Goal: Task Accomplishment & Management: Manage account settings

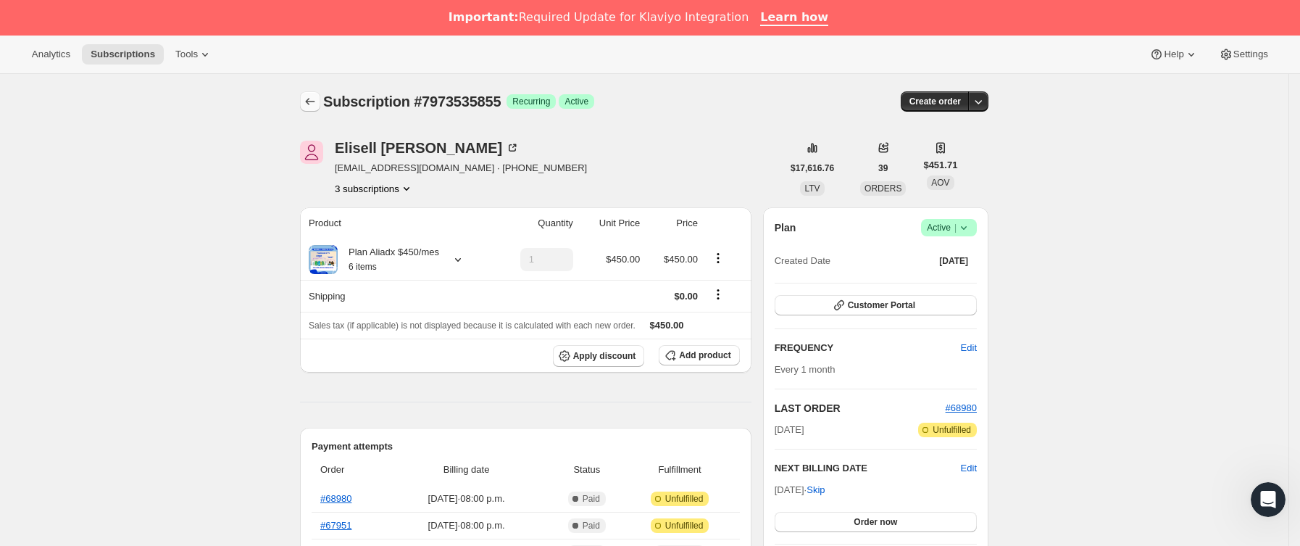
click at [313, 98] on icon "Subscriptions" at bounding box center [310, 101] width 14 height 14
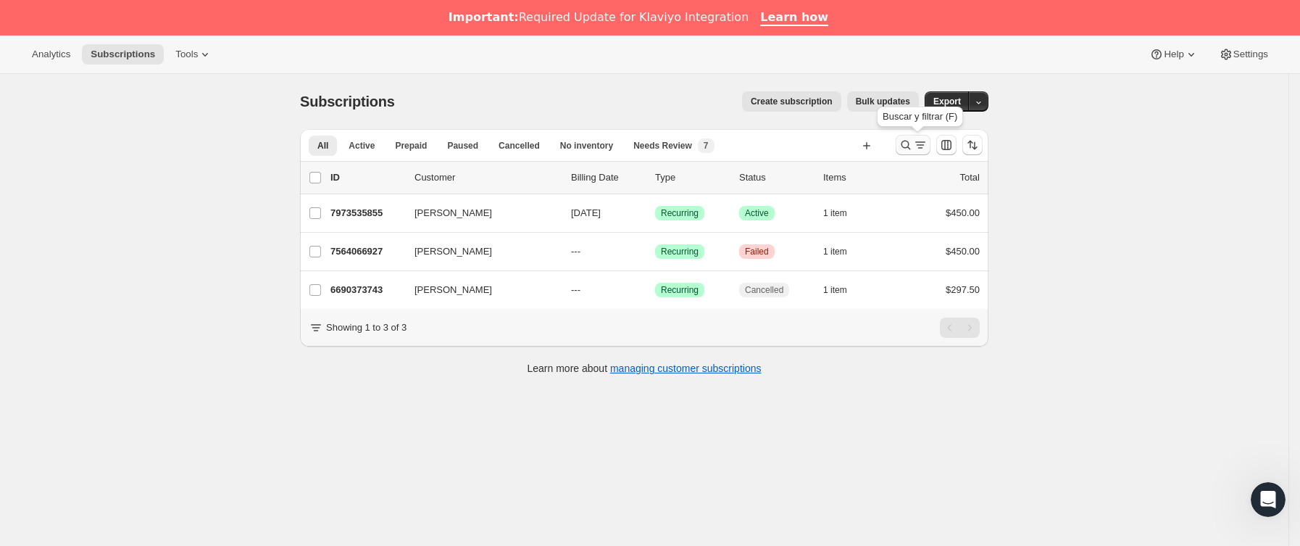
click at [909, 154] on button "Buscar y filtrar resultados" at bounding box center [913, 145] width 35 height 20
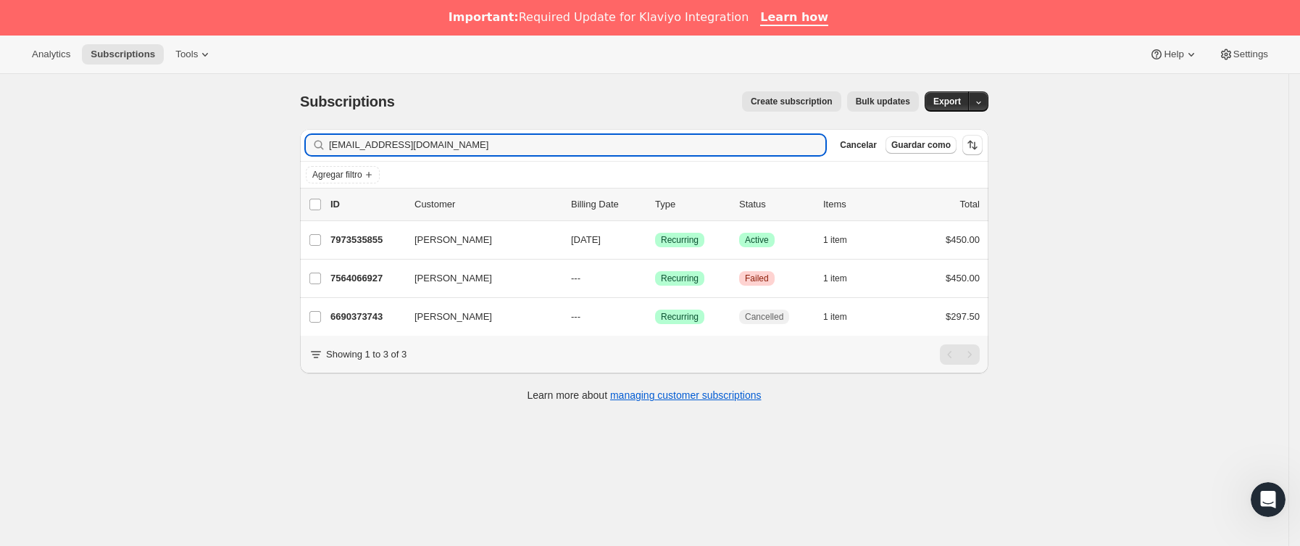
drag, startPoint x: 579, startPoint y: 151, endPoint x: 70, endPoint y: 196, distance: 510.7
click at [72, 196] on div "Subscriptions. Esta página está lista Subscriptions Create subscription Bulk up…" at bounding box center [644, 347] width 1288 height 546
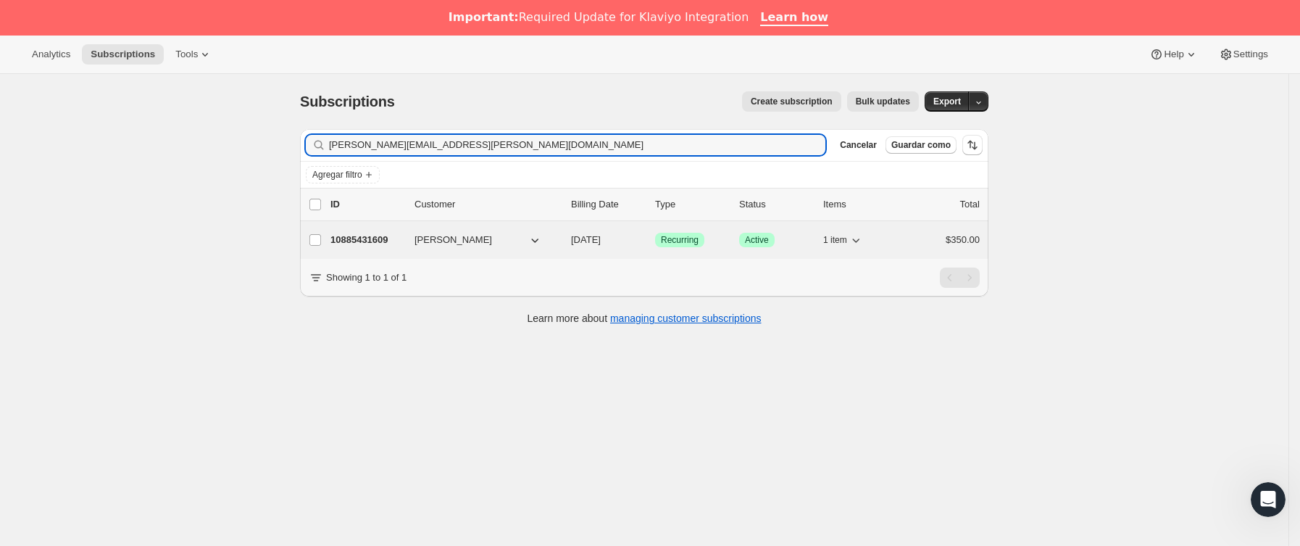
type input "[PERSON_NAME][EMAIL_ADDRESS][PERSON_NAME][DOMAIN_NAME]"
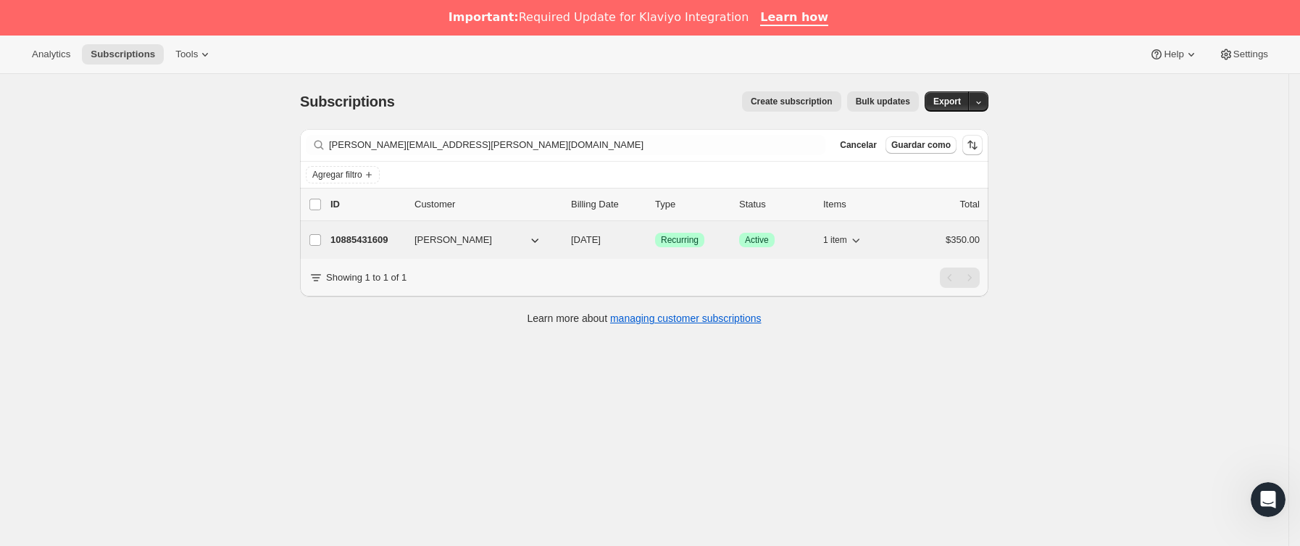
click at [398, 238] on p "10885431609" at bounding box center [366, 240] width 72 height 14
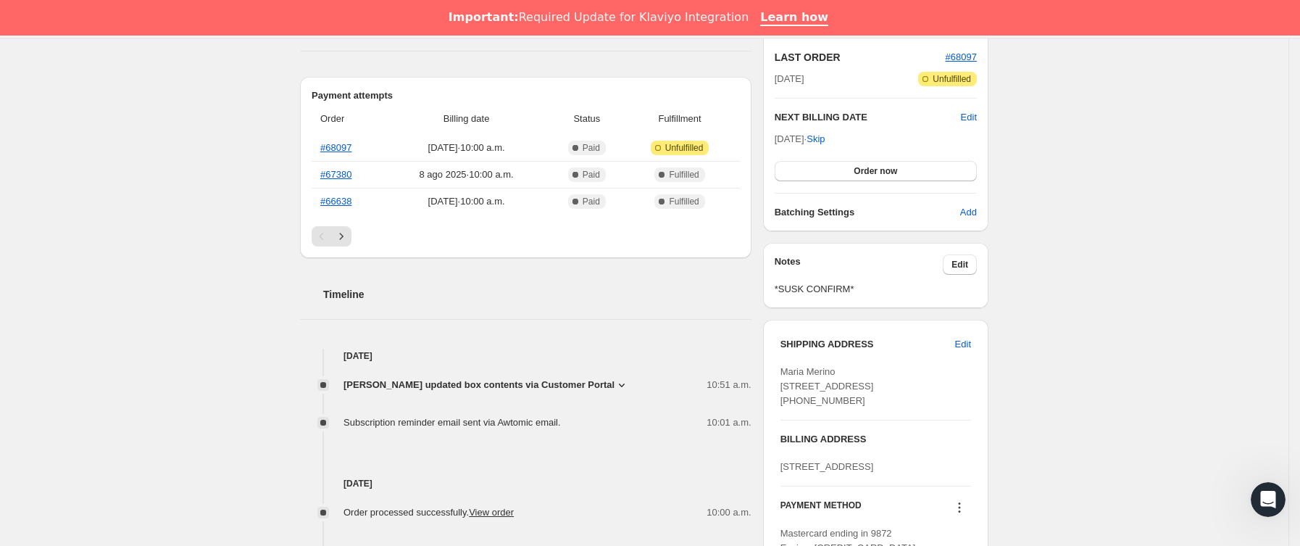
scroll to position [543, 0]
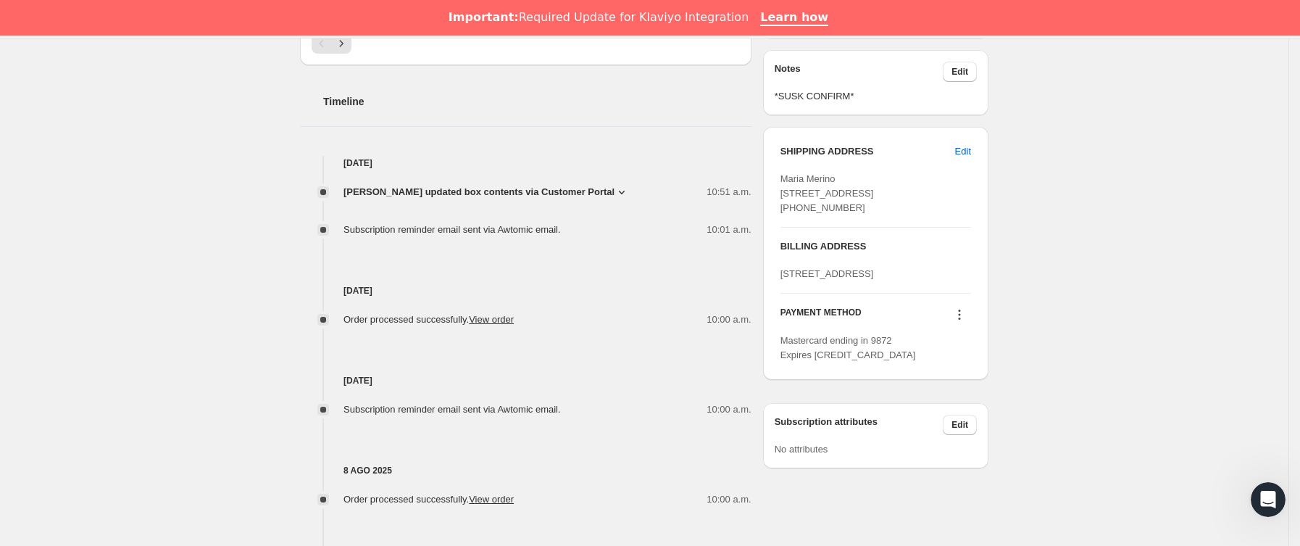
click at [591, 190] on span "[PERSON_NAME] updated box contents via Customer Portal" at bounding box center [478, 192] width 271 height 14
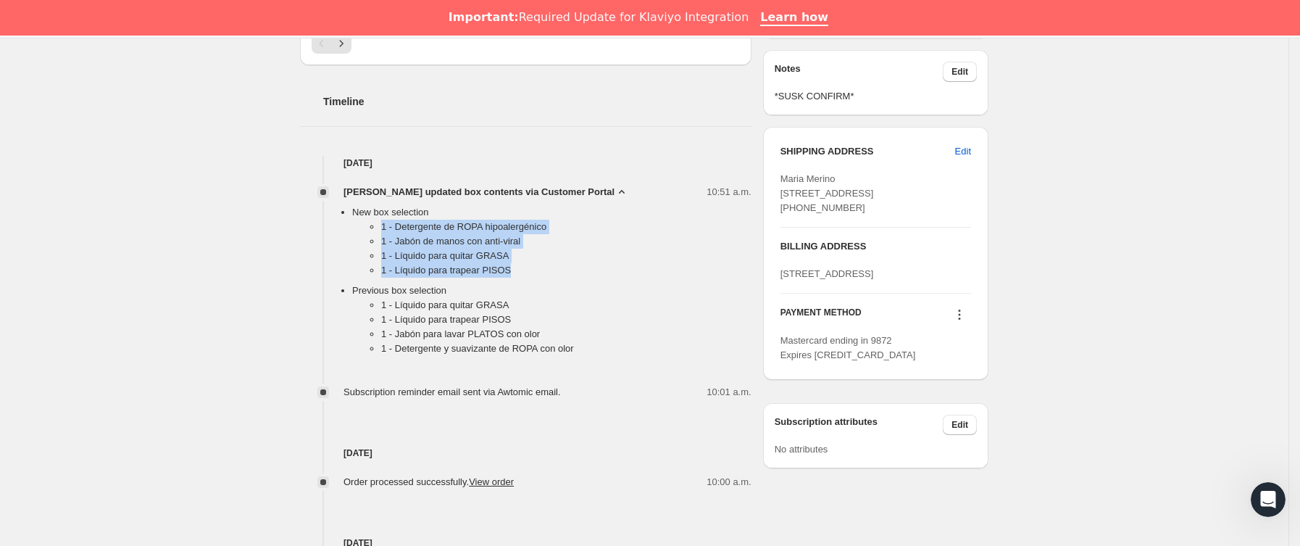
drag, startPoint x: 380, startPoint y: 225, endPoint x: 526, endPoint y: 279, distance: 155.5
click at [526, 279] on ul "1 - Detergente de ROPA hipoalergénico 1 - [PERSON_NAME] con anti-viral 1 - Líqu…" at bounding box center [551, 252] width 399 height 64
copy ul "1 - Detergente de ROPA hipoalergénico 1 - [PERSON_NAME] con anti-viral 1 - Líqu…"
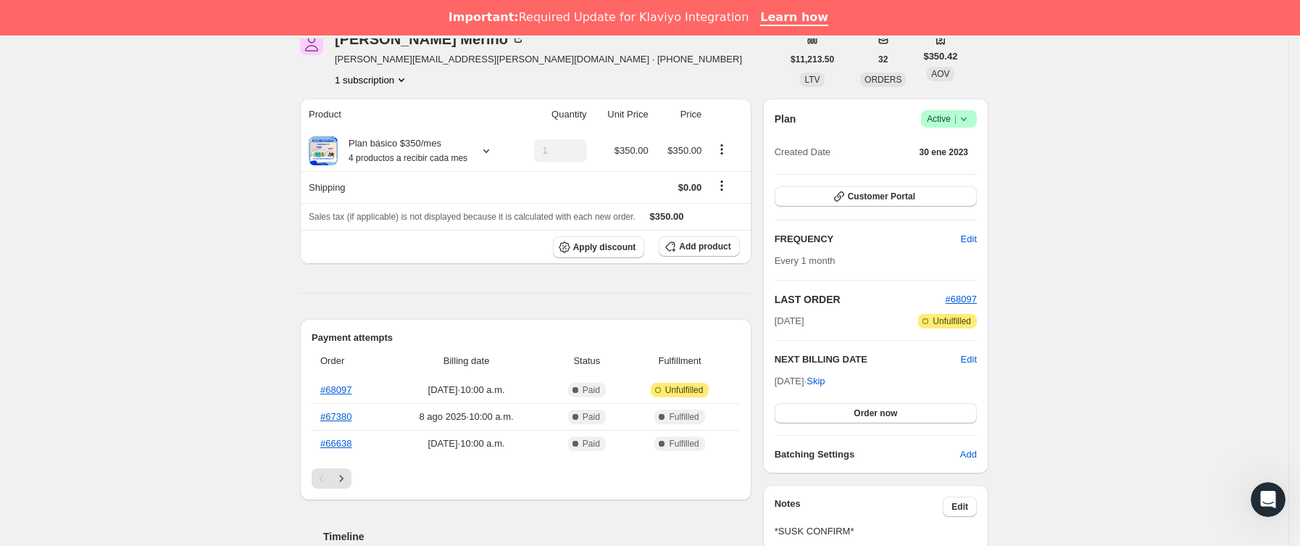
scroll to position [0, 0]
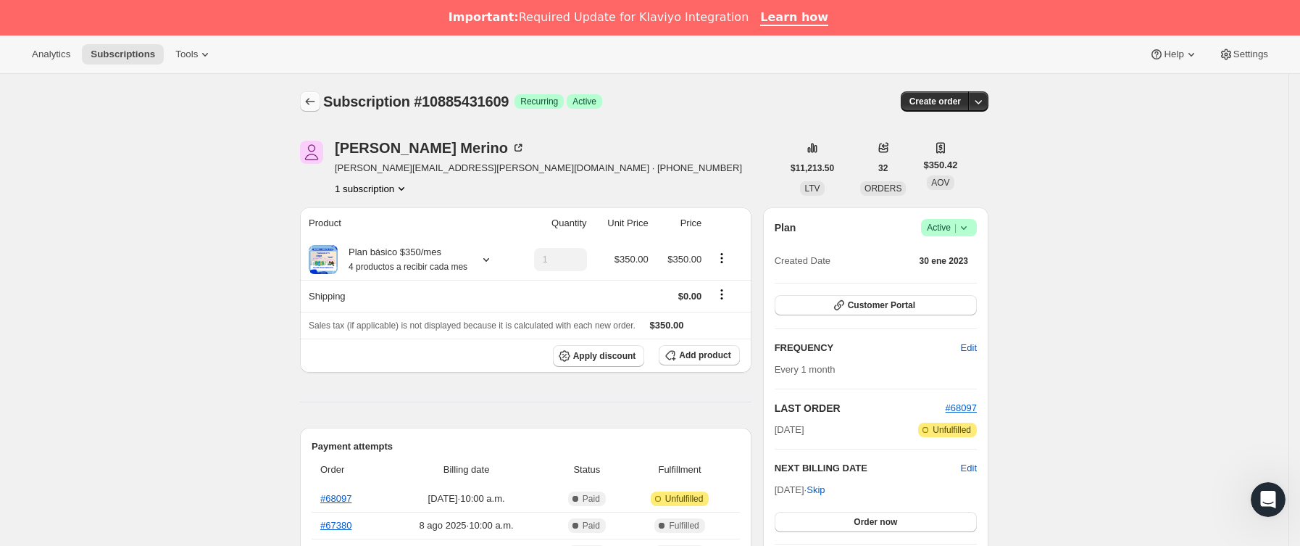
click at [312, 105] on icon "Subscriptions" at bounding box center [310, 101] width 14 height 14
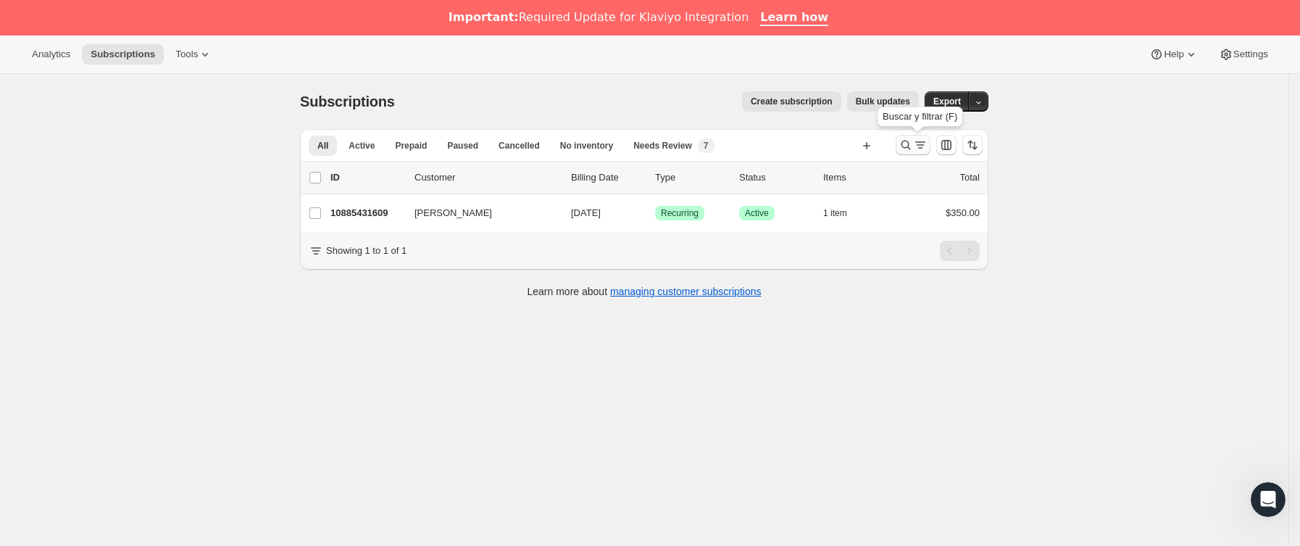
click at [913, 151] on icon "Buscar y filtrar resultados" at bounding box center [906, 145] width 14 height 14
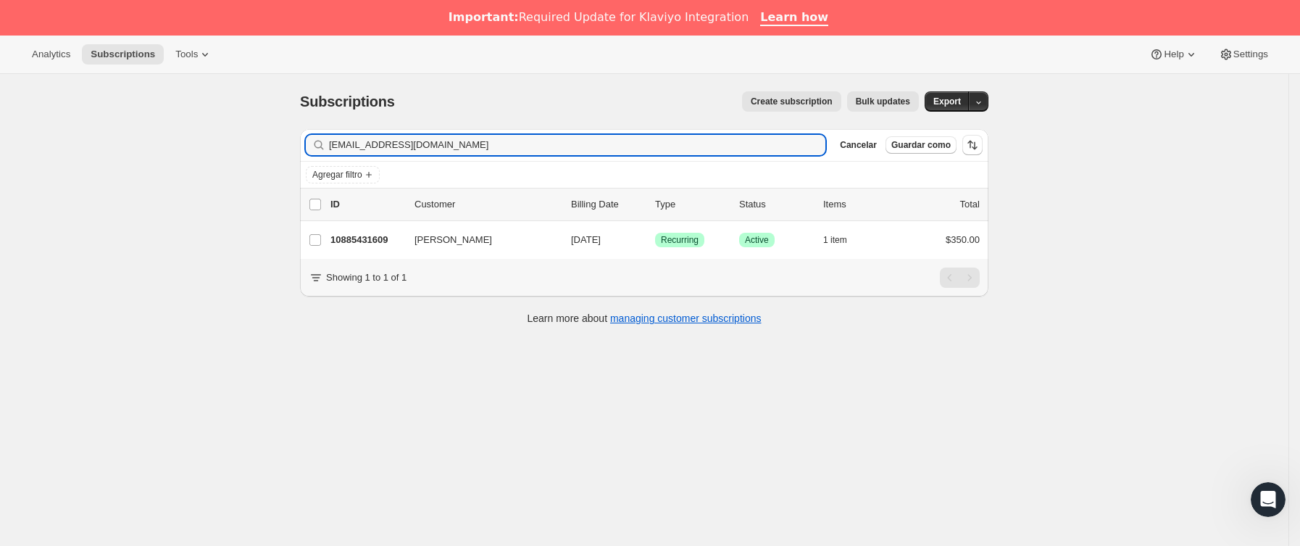
drag, startPoint x: 559, startPoint y: 151, endPoint x: 137, endPoint y: 151, distance: 422.5
click at [137, 151] on div "Subscriptions. Esta página está lista Subscriptions Create subscription Bulk up…" at bounding box center [644, 347] width 1288 height 546
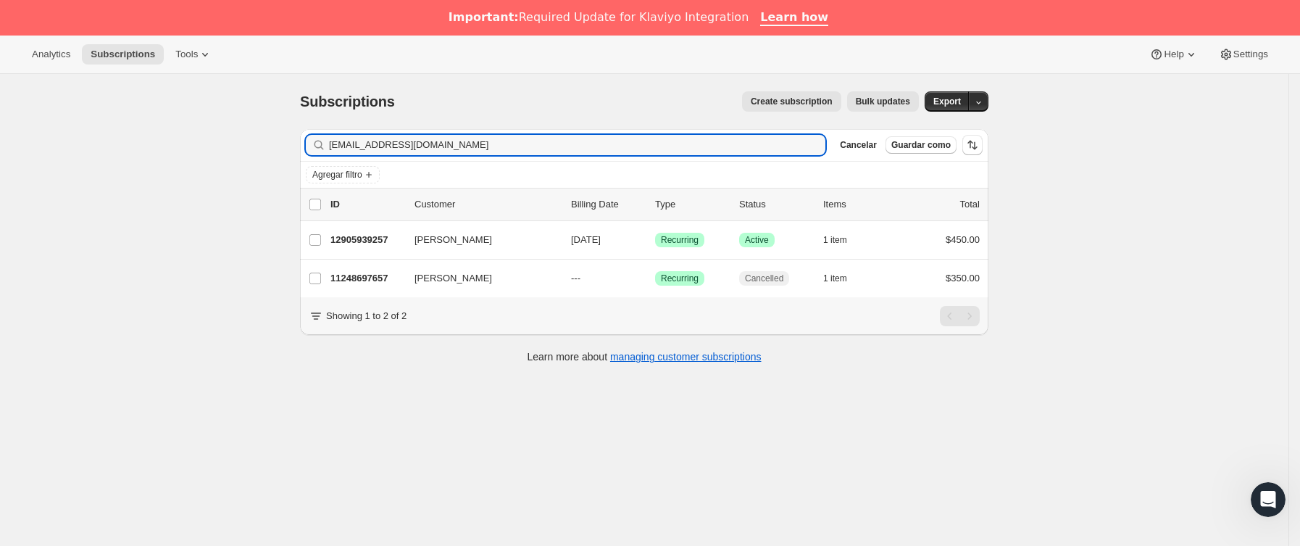
type input "[EMAIL_ADDRESS][DOMAIN_NAME]"
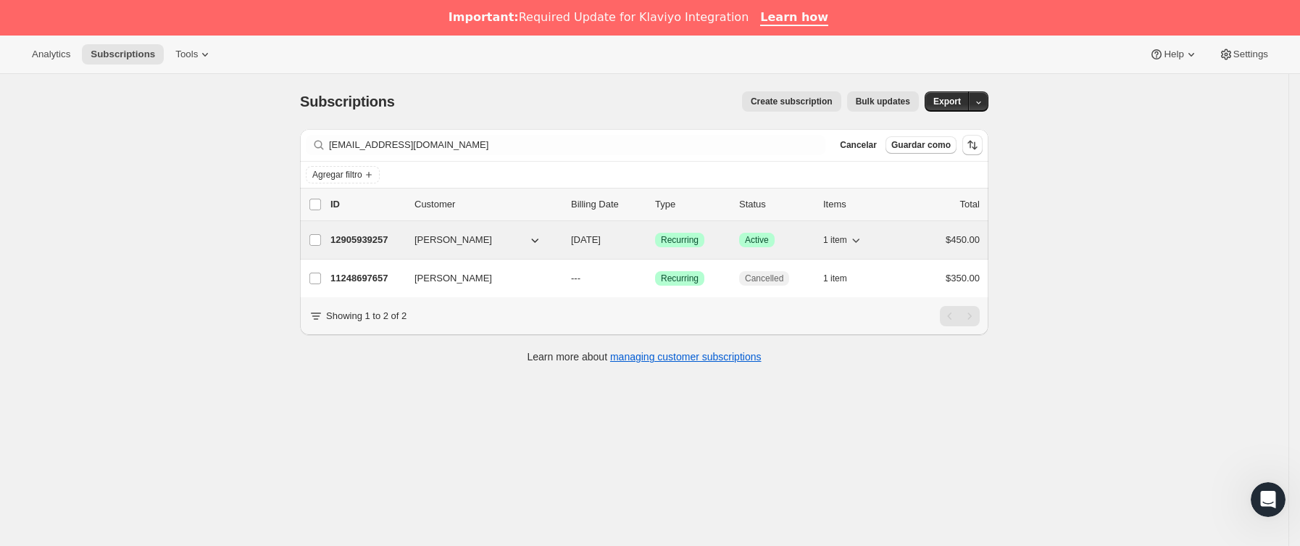
click at [372, 247] on p "12905939257" at bounding box center [366, 240] width 72 height 14
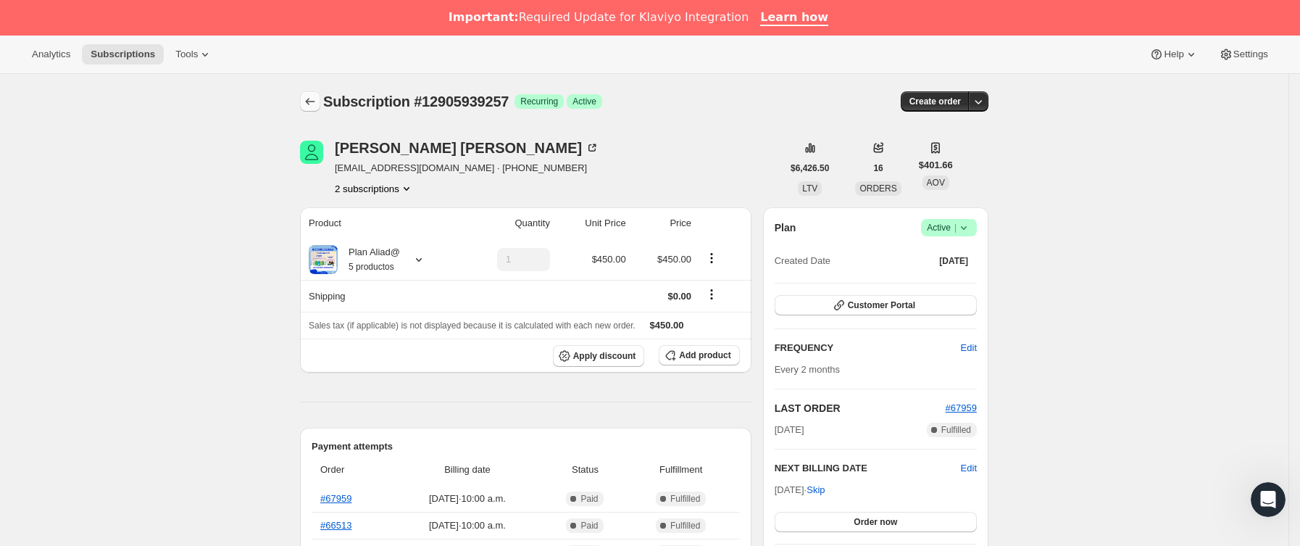
click at [320, 92] on button "Subscriptions" at bounding box center [310, 101] width 20 height 20
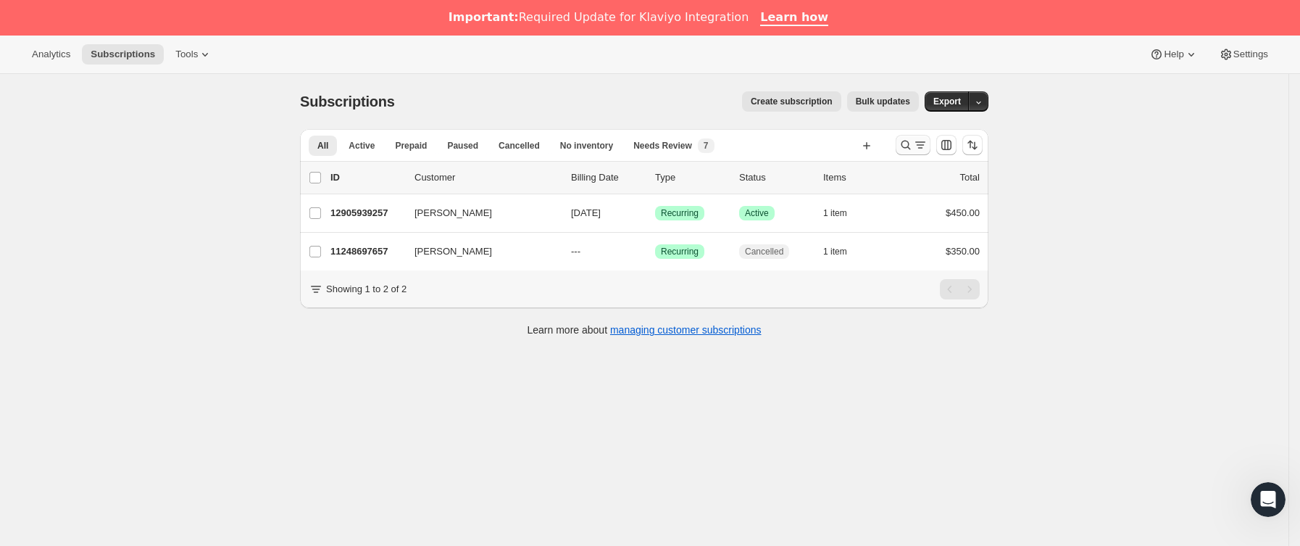
click at [904, 141] on icon "Buscar y filtrar resultados" at bounding box center [906, 145] width 14 height 14
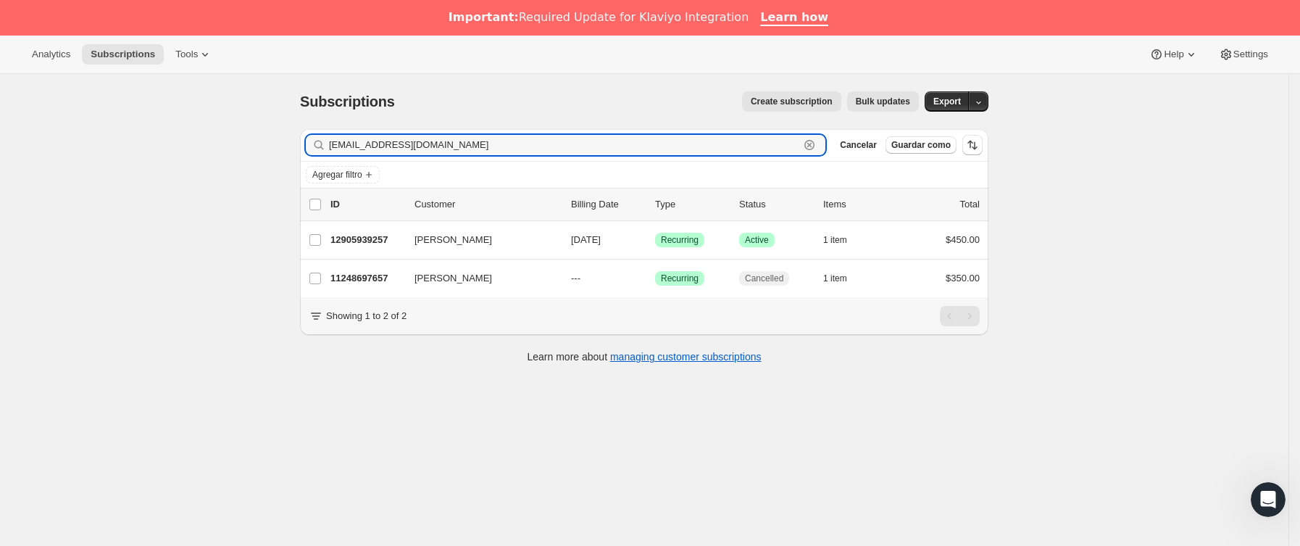
paste input "kiiwiita1326@g"
drag, startPoint x: 543, startPoint y: 141, endPoint x: 101, endPoint y: 157, distance: 443.0
click at [101, 157] on div "Subscriptions. Esta página está lista Subscriptions Create subscription Bulk up…" at bounding box center [644, 347] width 1288 height 546
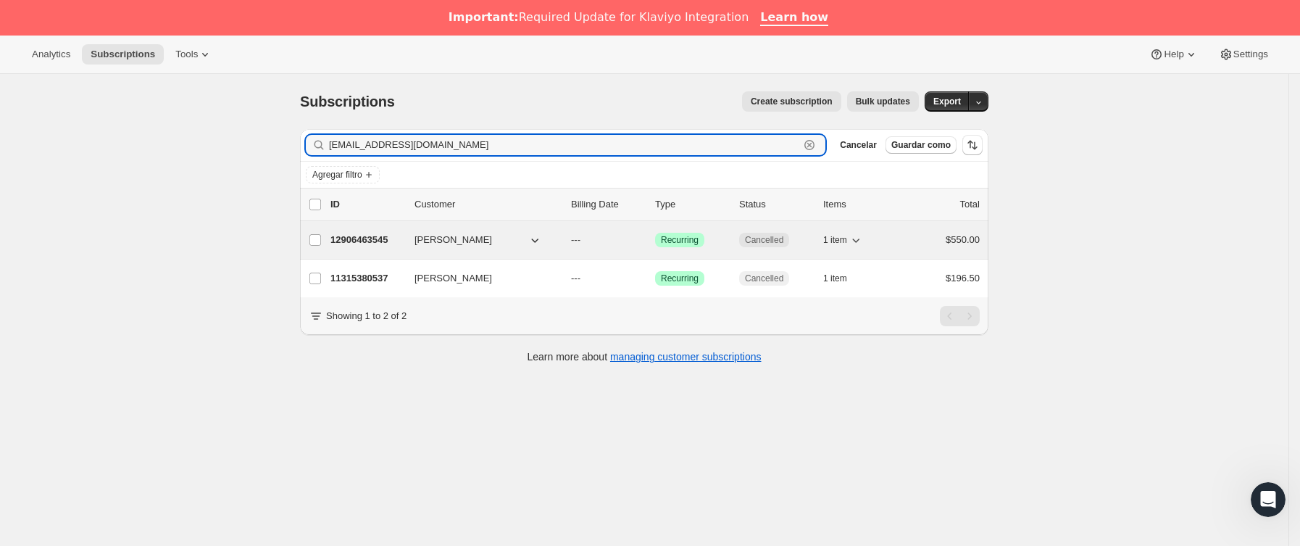
type input "[EMAIL_ADDRESS][DOMAIN_NAME]"
click at [388, 241] on p "12906463545" at bounding box center [366, 240] width 72 height 14
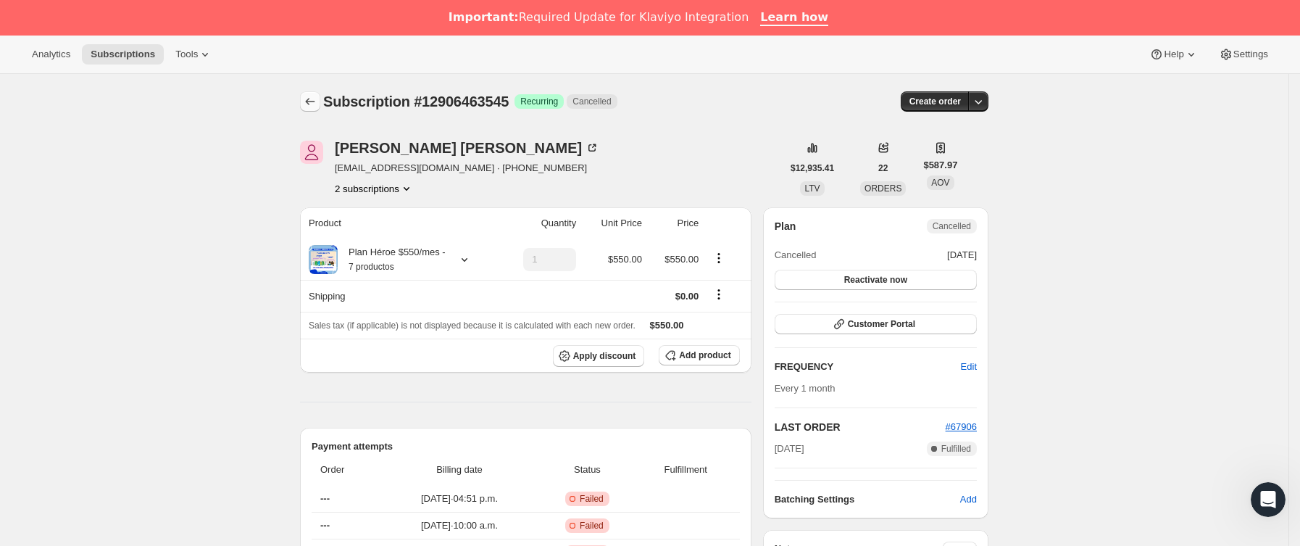
click at [317, 99] on icon "Subscriptions" at bounding box center [310, 101] width 14 height 14
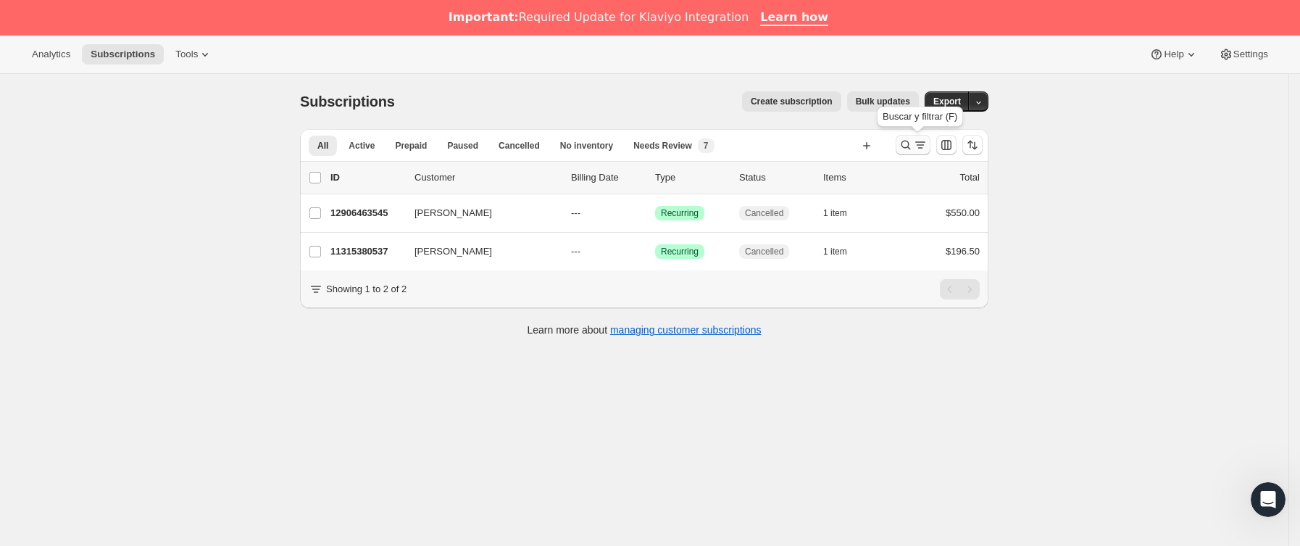
click at [913, 142] on icon "Buscar y filtrar resultados" at bounding box center [906, 145] width 14 height 14
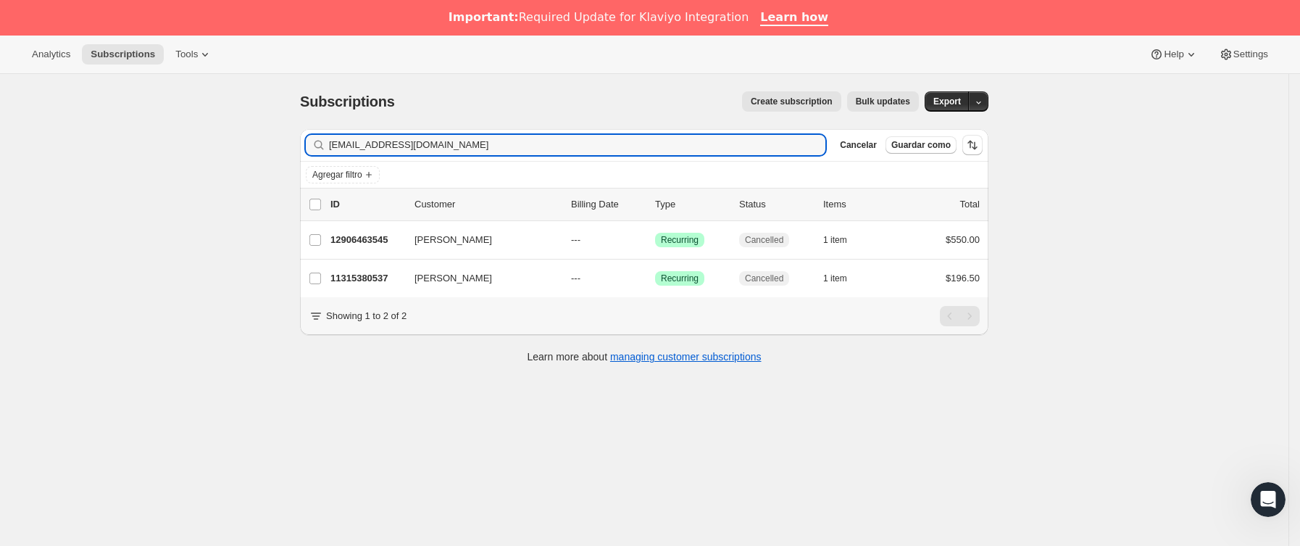
drag, startPoint x: 570, startPoint y: 139, endPoint x: 38, endPoint y: 159, distance: 532.3
click at [38, 159] on div "Subscriptions. Esta página está lista Subscriptions Create subscription Bulk up…" at bounding box center [644, 347] width 1288 height 546
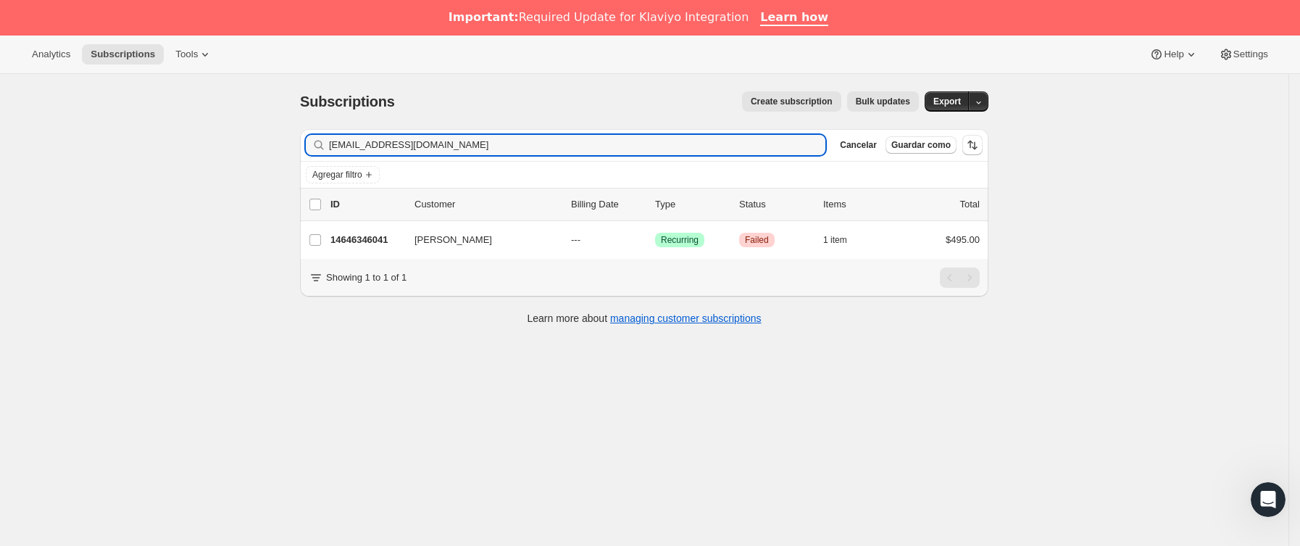
type input "[EMAIL_ADDRESS][DOMAIN_NAME]"
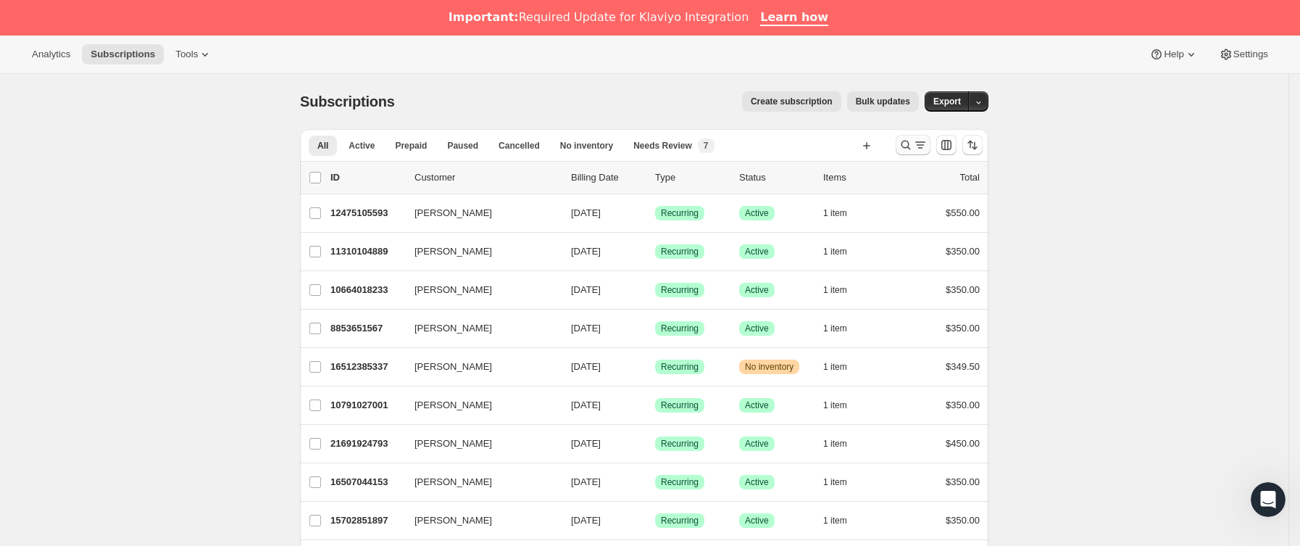
click at [911, 144] on icon "Buscar y filtrar resultados" at bounding box center [905, 145] width 9 height 9
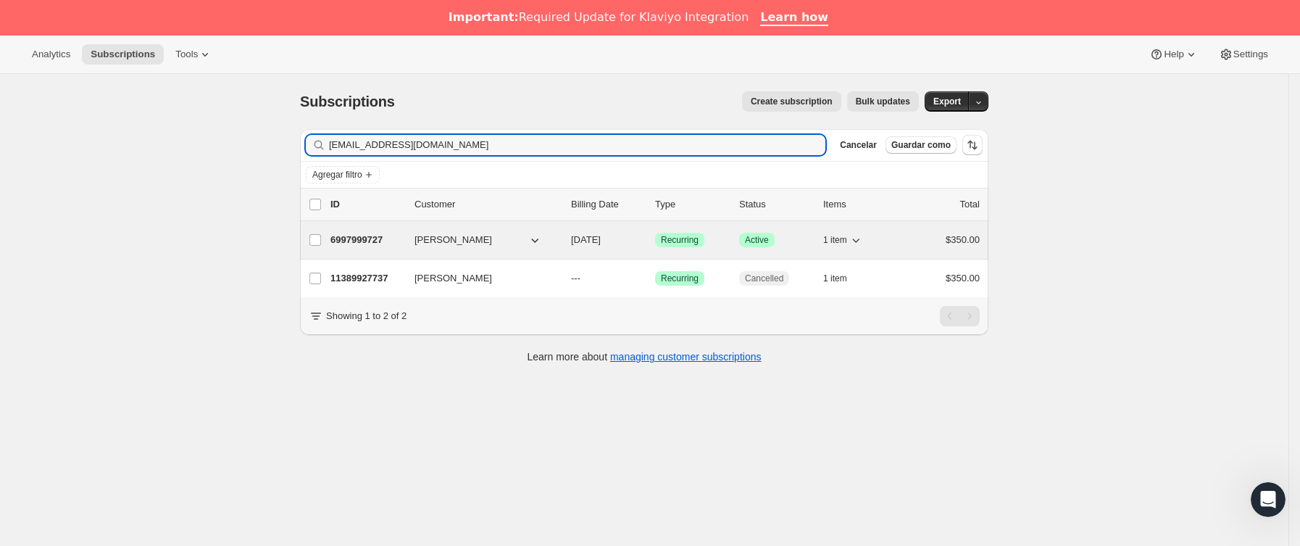
type input "valeriamasg@yahoo.com"
click at [409, 244] on div "6997999727 Valeria Mas 10/11/2025 Logrado Recurring Logrado Active 1 item $350.…" at bounding box center [654, 240] width 649 height 20
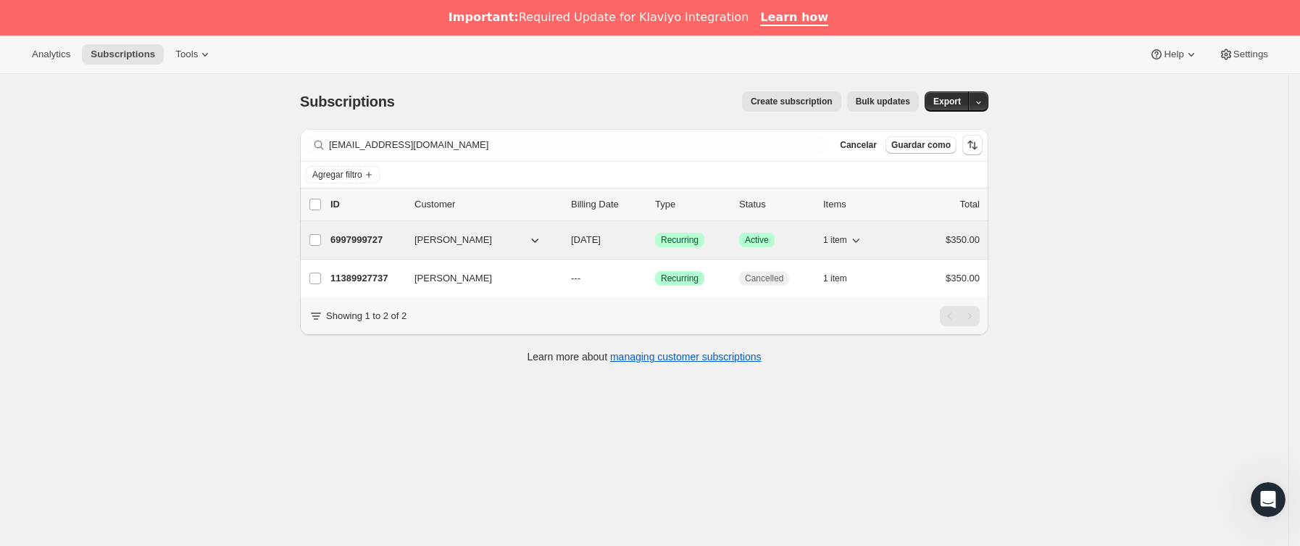
click at [402, 244] on p "6997999727" at bounding box center [366, 240] width 72 height 14
click at [368, 237] on p "6997999727" at bounding box center [366, 240] width 72 height 14
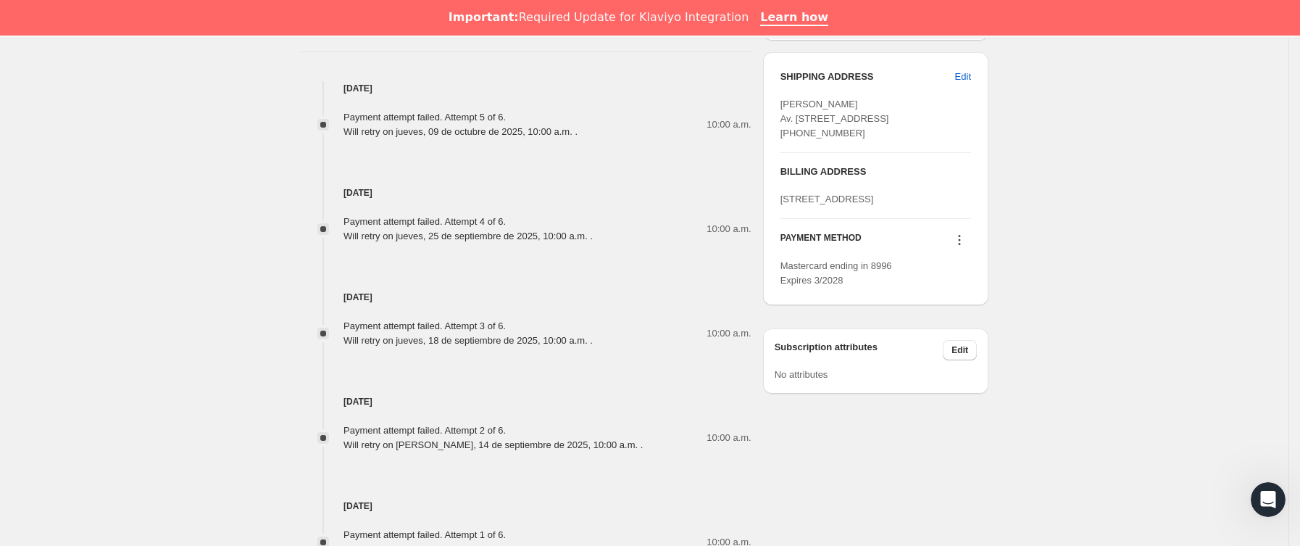
scroll to position [761, 0]
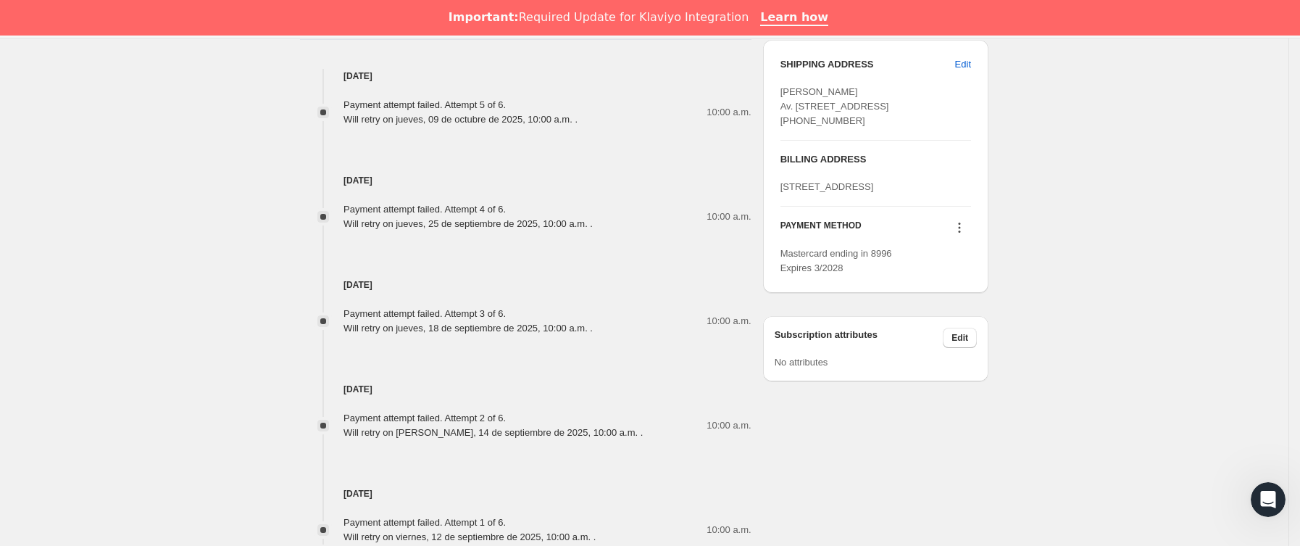
click at [967, 235] on icon at bounding box center [959, 227] width 14 height 14
click at [967, 324] on span "Send link to update card" at bounding box center [964, 329] width 101 height 11
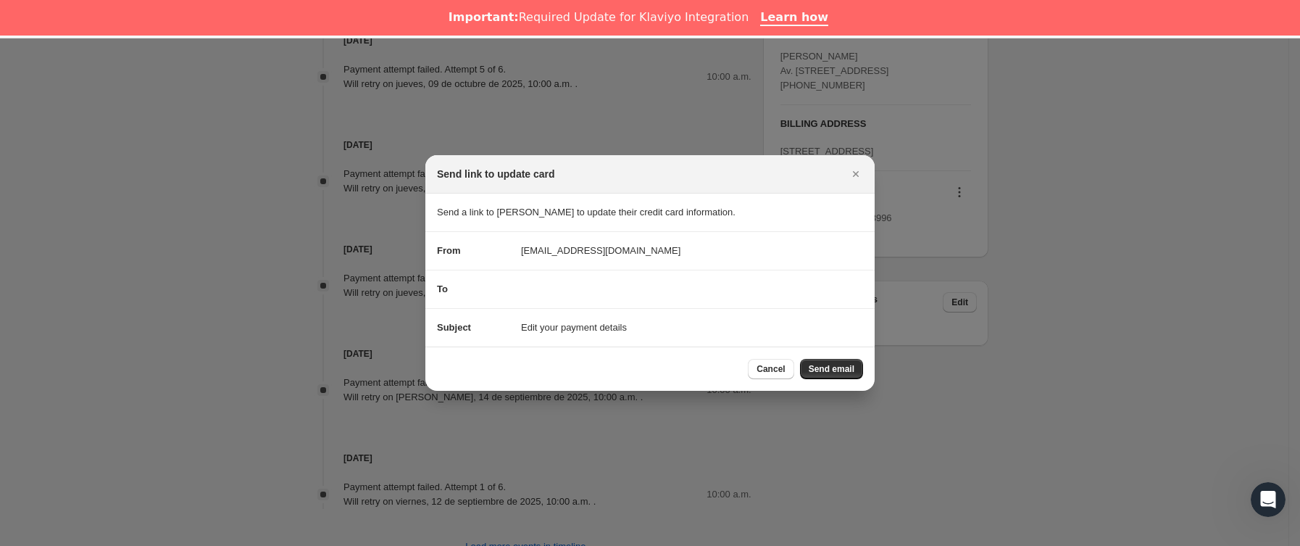
scroll to position [36, 0]
click at [829, 376] on button "Send email" at bounding box center [831, 369] width 63 height 20
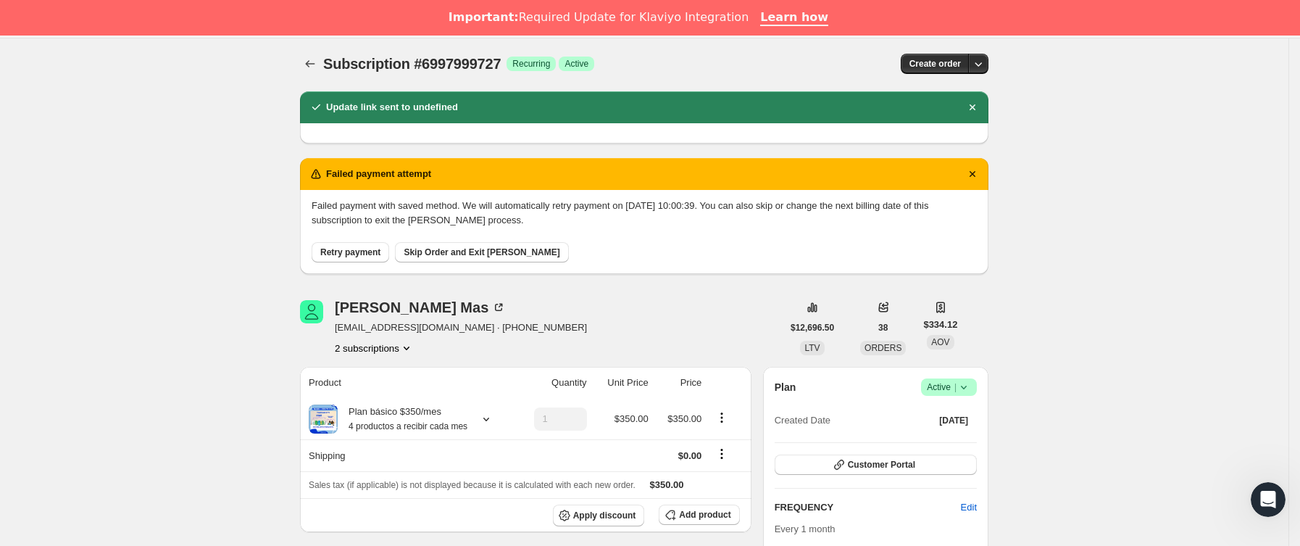
scroll to position [0, 0]
